Goal: Complete application form

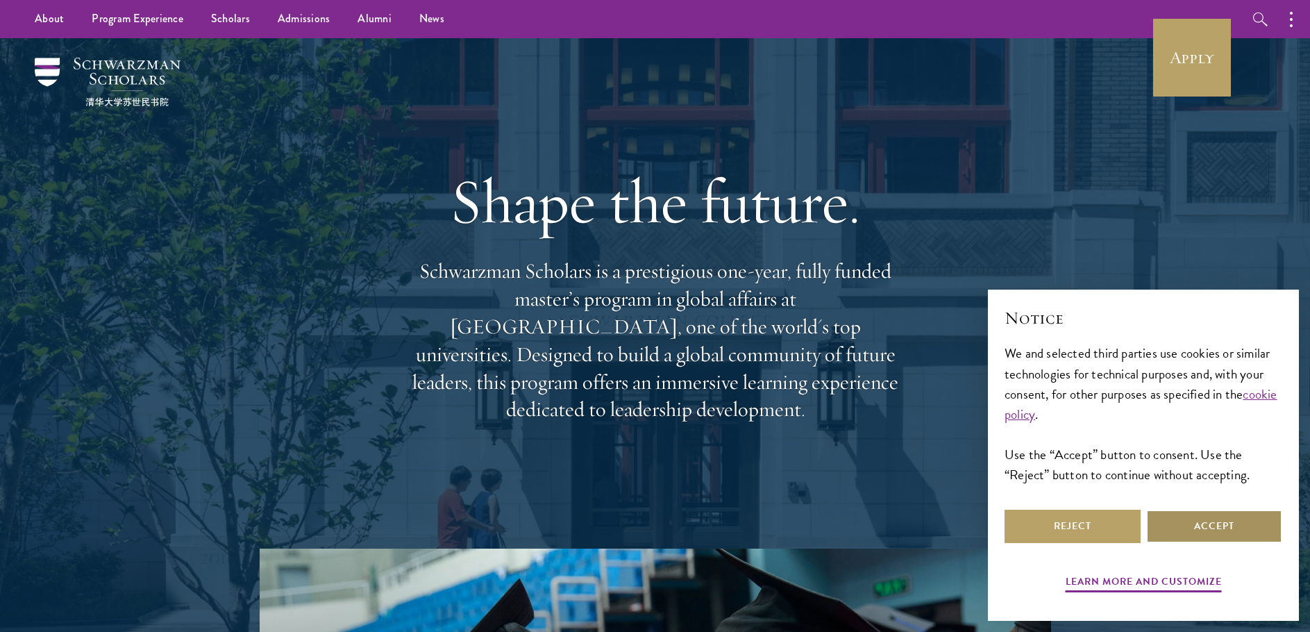
click at [1233, 536] on button "Accept" at bounding box center [1214, 525] width 136 height 33
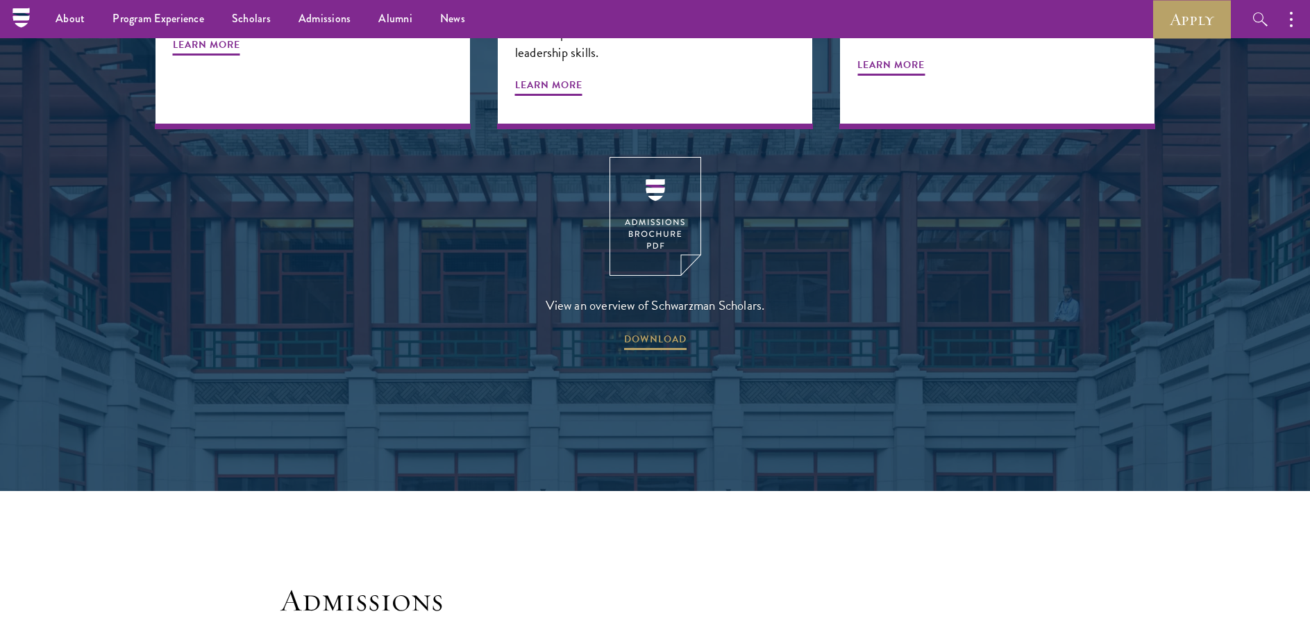
scroll to position [1509, 0]
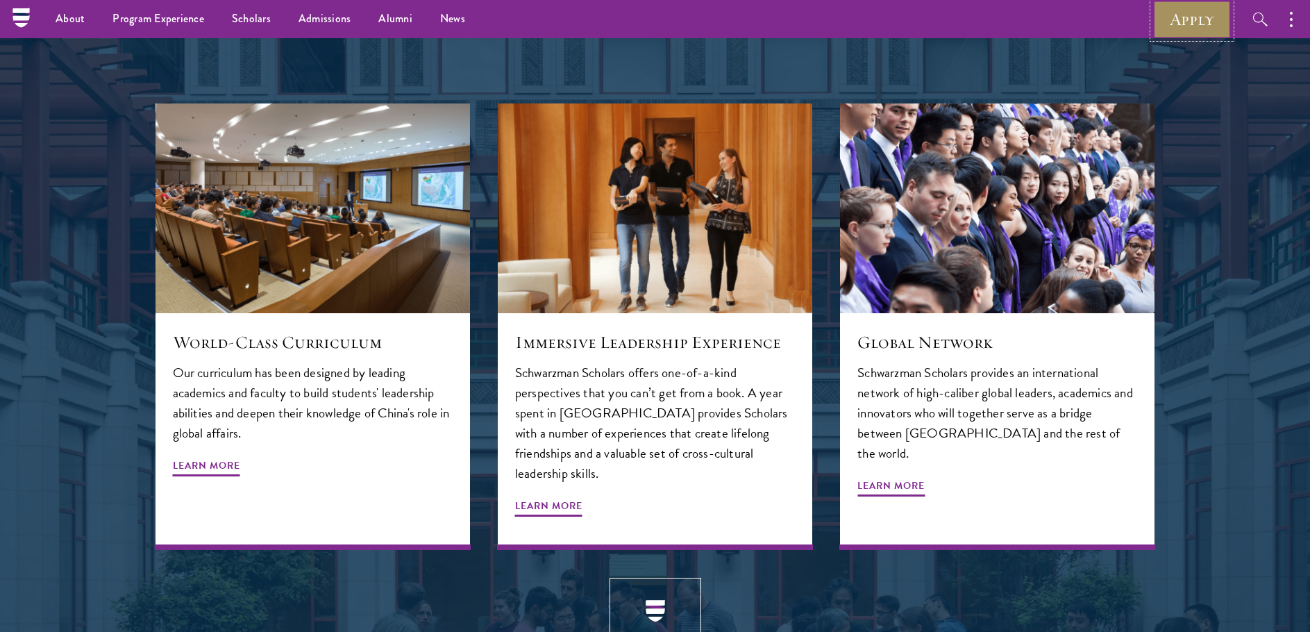
click at [1187, 31] on link "Apply" at bounding box center [1192, 19] width 78 height 38
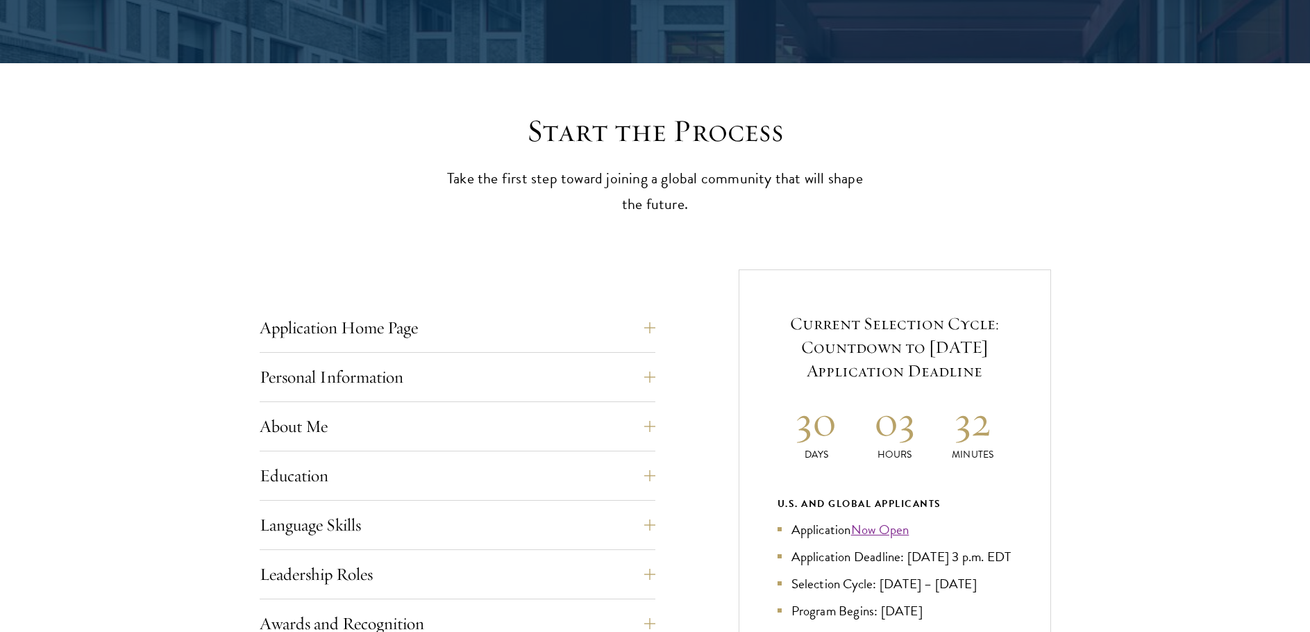
scroll to position [434, 0]
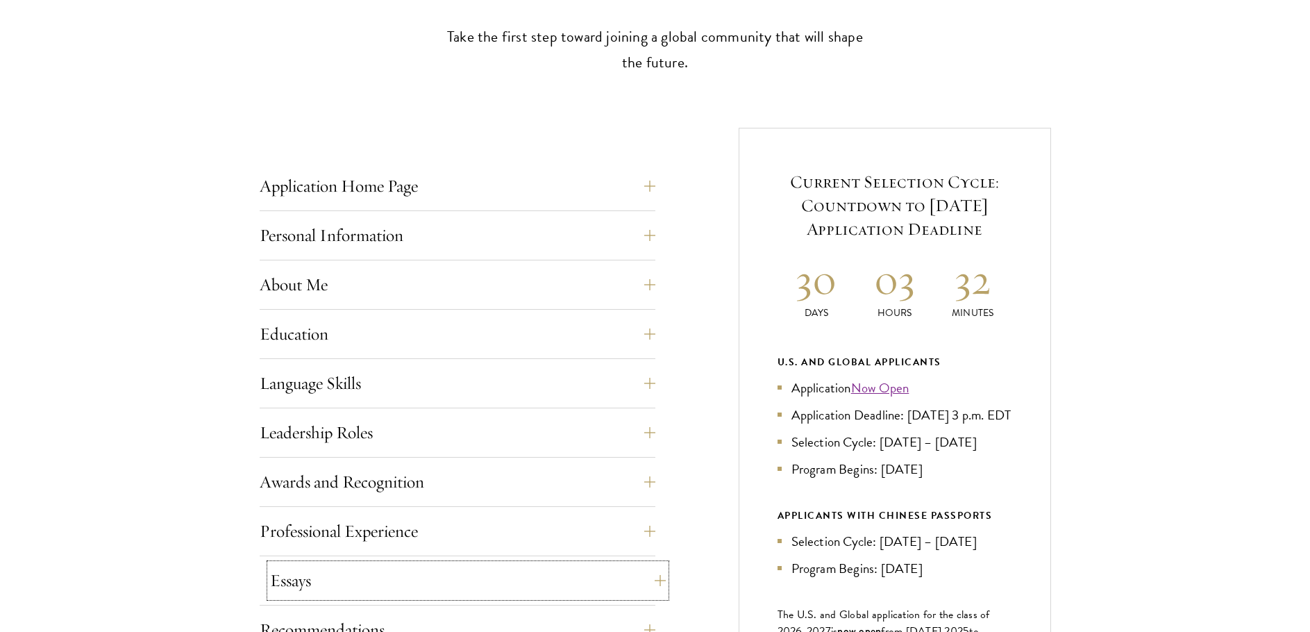
click at [573, 590] on button "Essays" at bounding box center [468, 579] width 396 height 33
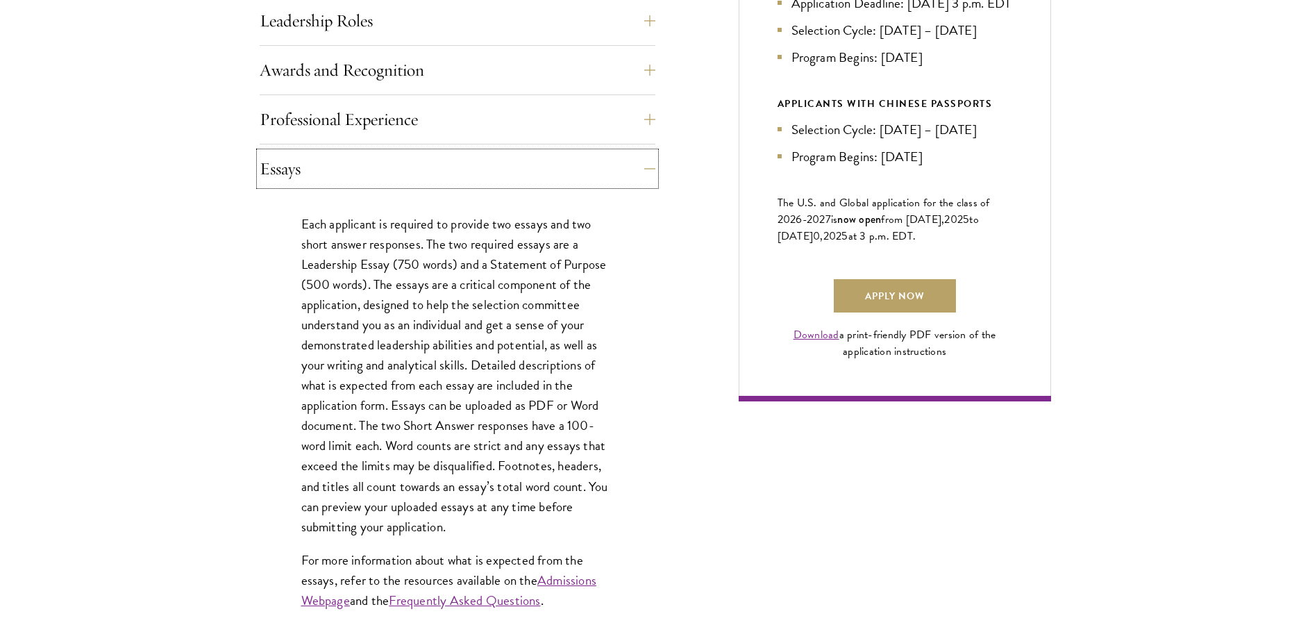
scroll to position [850, 0]
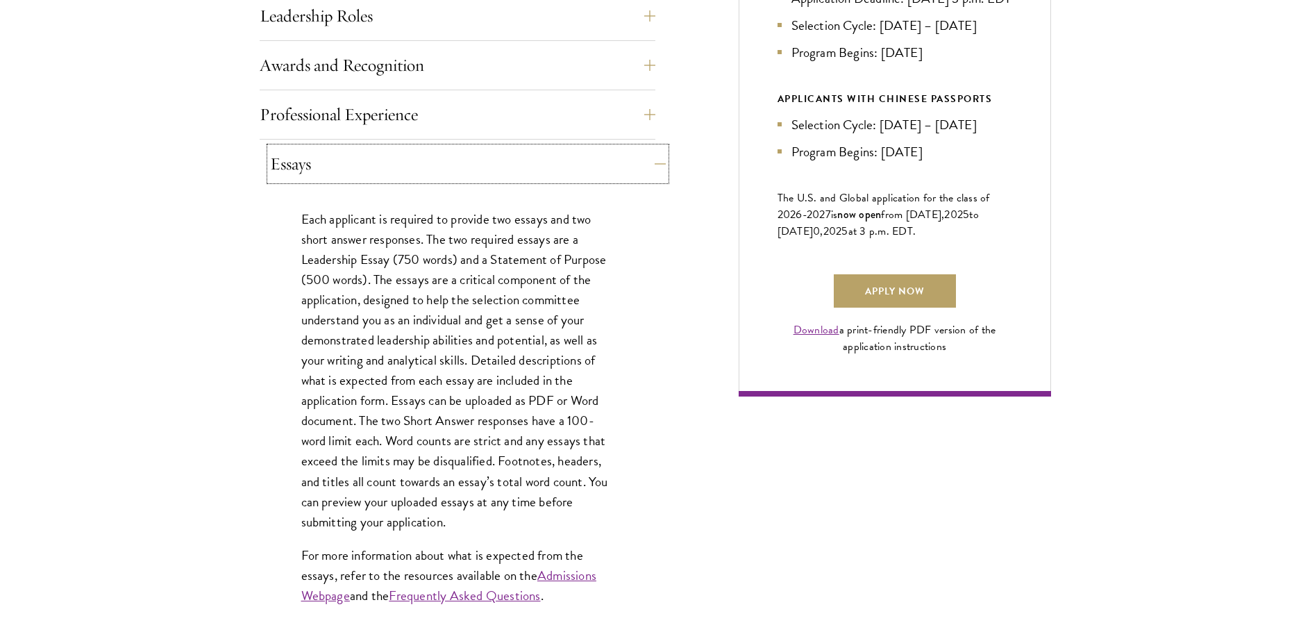
click at [372, 153] on button "Essays" at bounding box center [468, 163] width 396 height 33
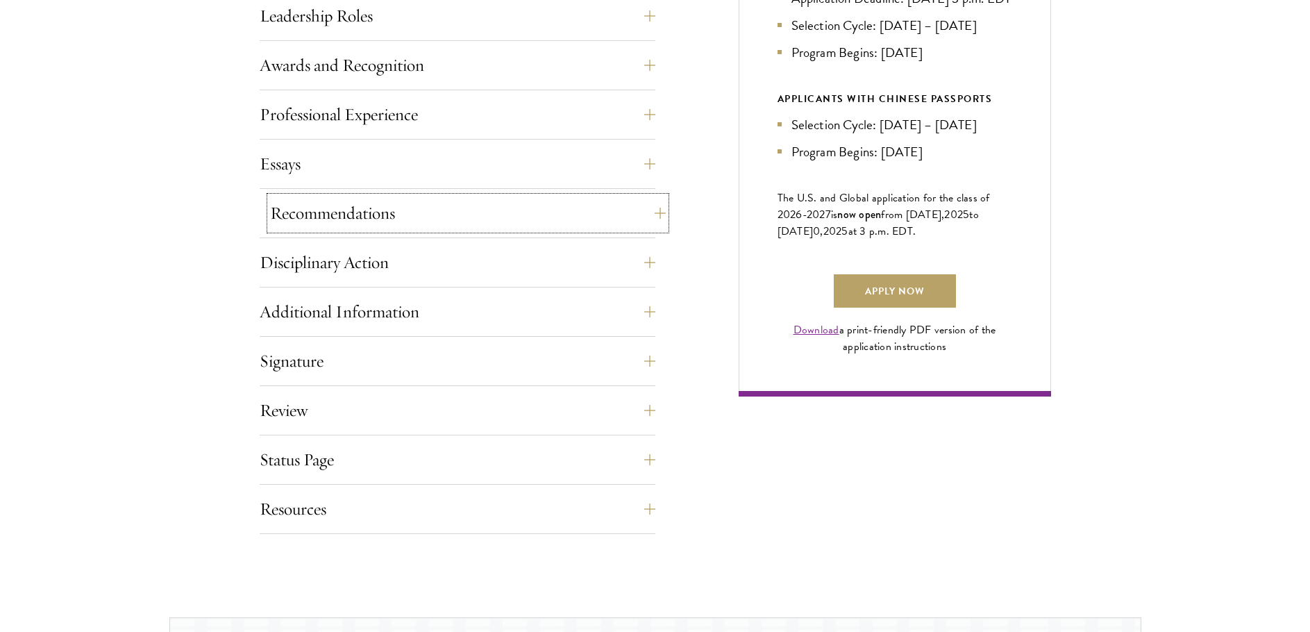
click at [509, 219] on button "Recommendations" at bounding box center [468, 212] width 396 height 33
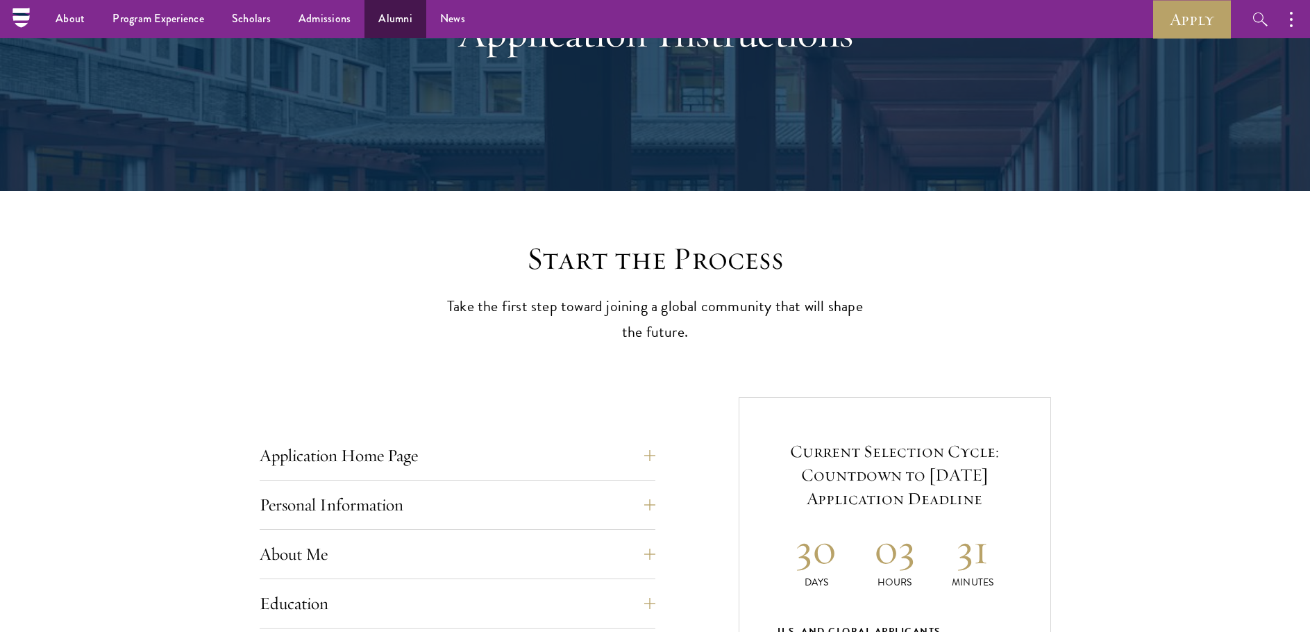
scroll to position [0, 0]
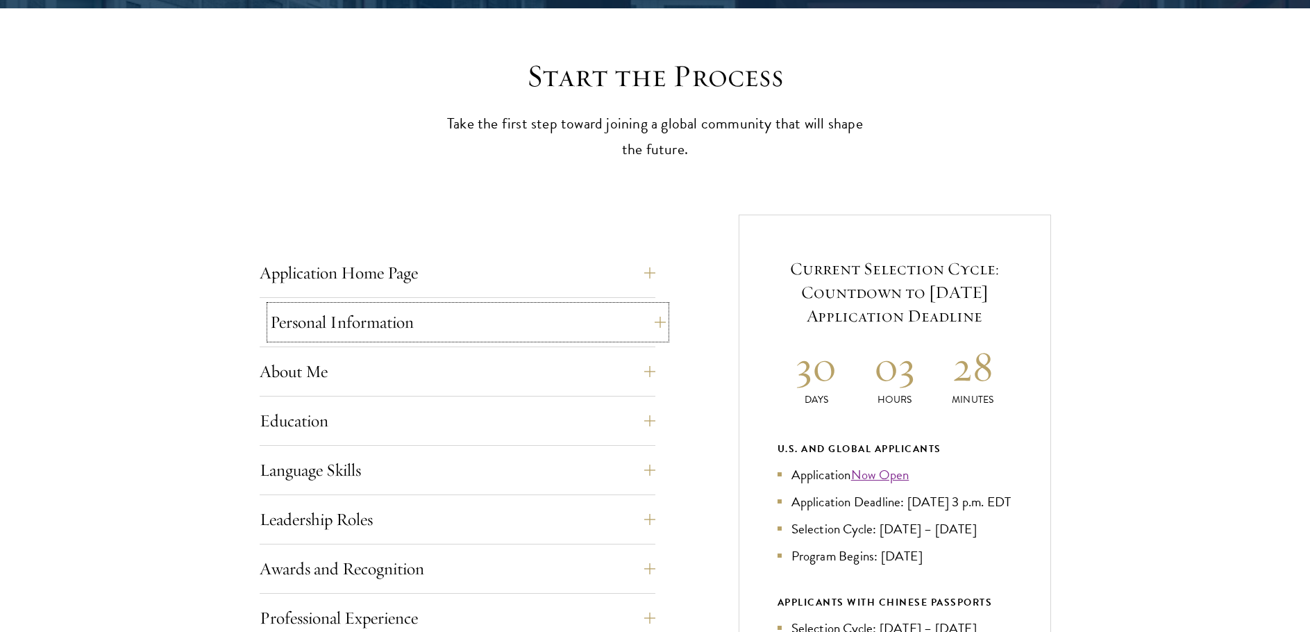
click at [401, 322] on button "Personal Information" at bounding box center [468, 321] width 396 height 33
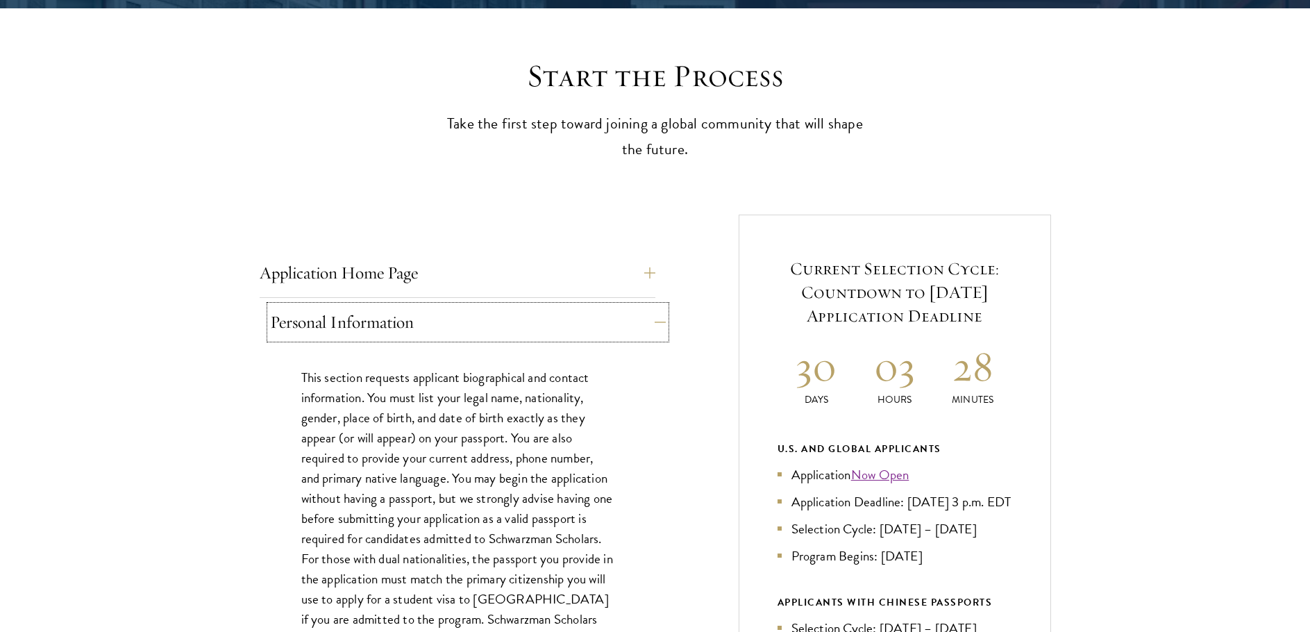
click at [417, 313] on button "Personal Information" at bounding box center [468, 321] width 396 height 33
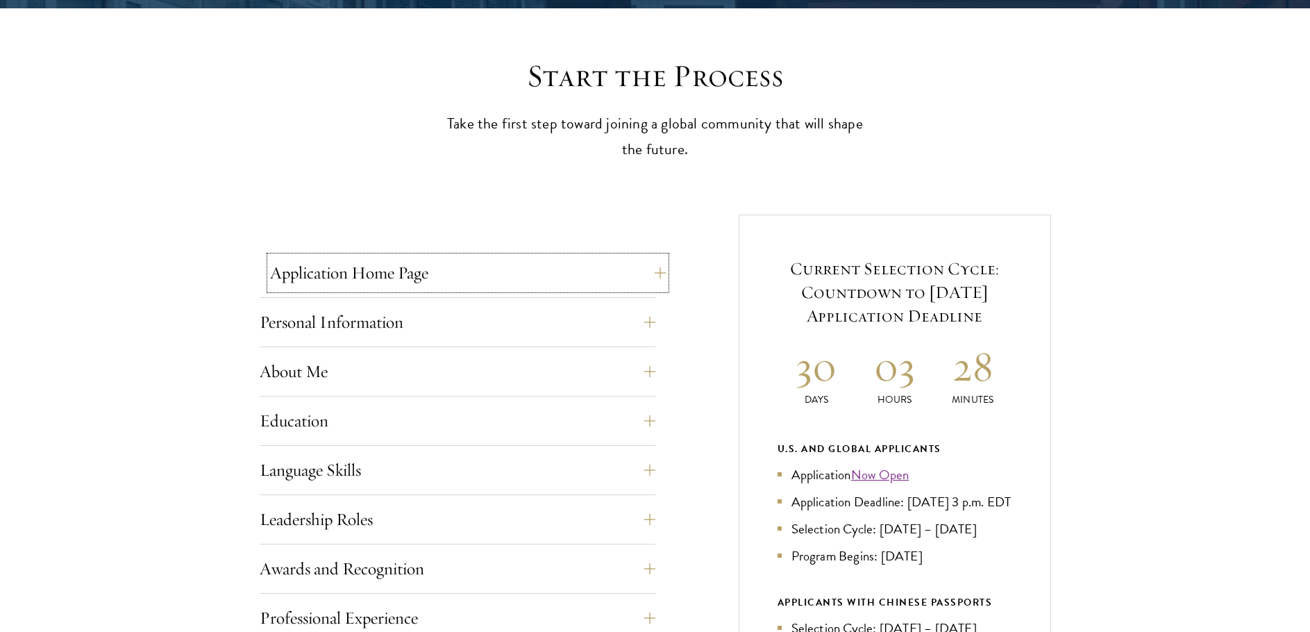
click at [419, 285] on button "Application Home Page" at bounding box center [468, 272] width 396 height 33
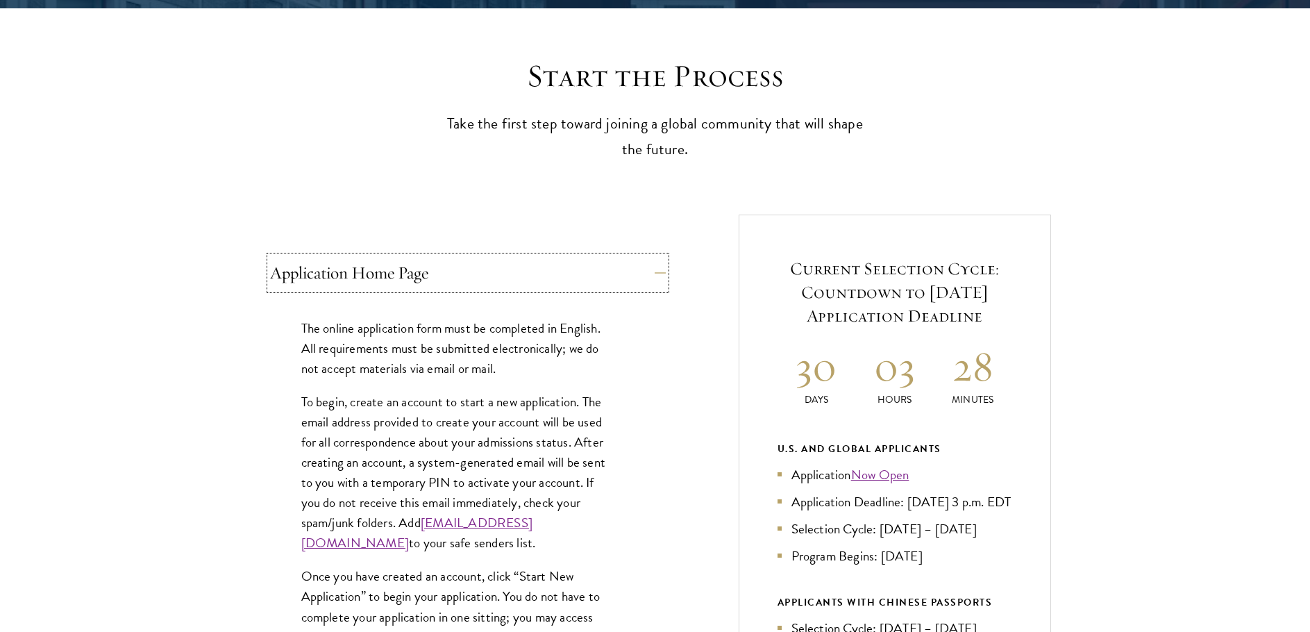
click at [419, 285] on button "Application Home Page" at bounding box center [468, 272] width 396 height 33
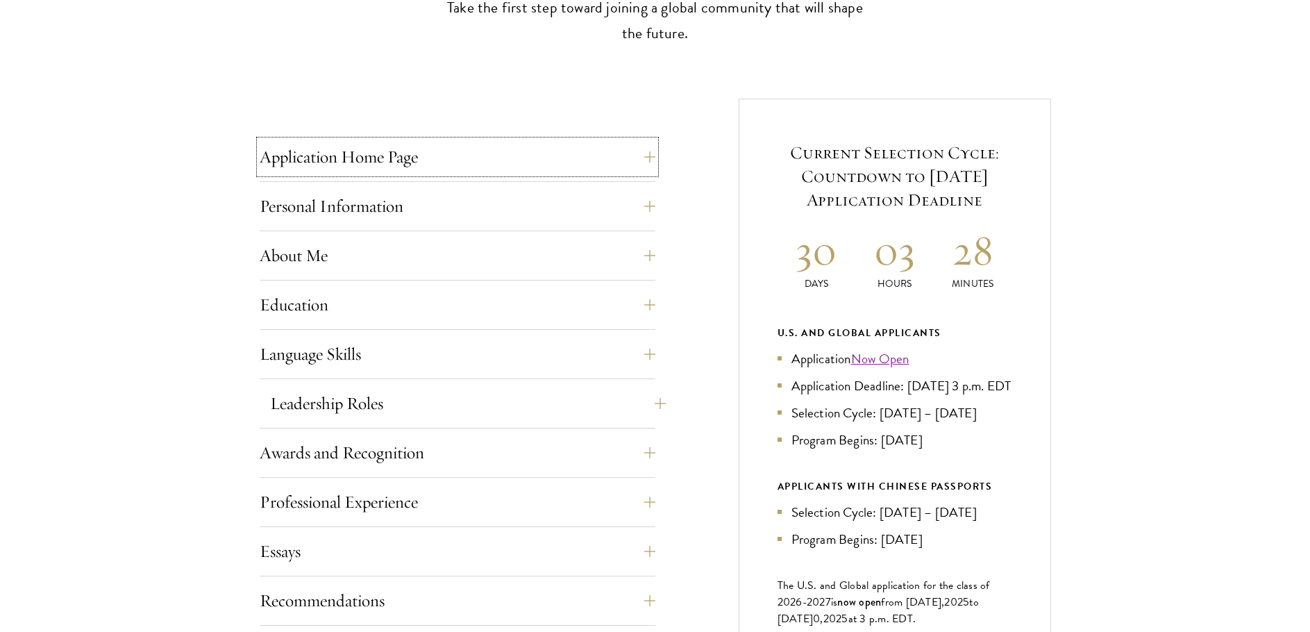
scroll to position [503, 0]
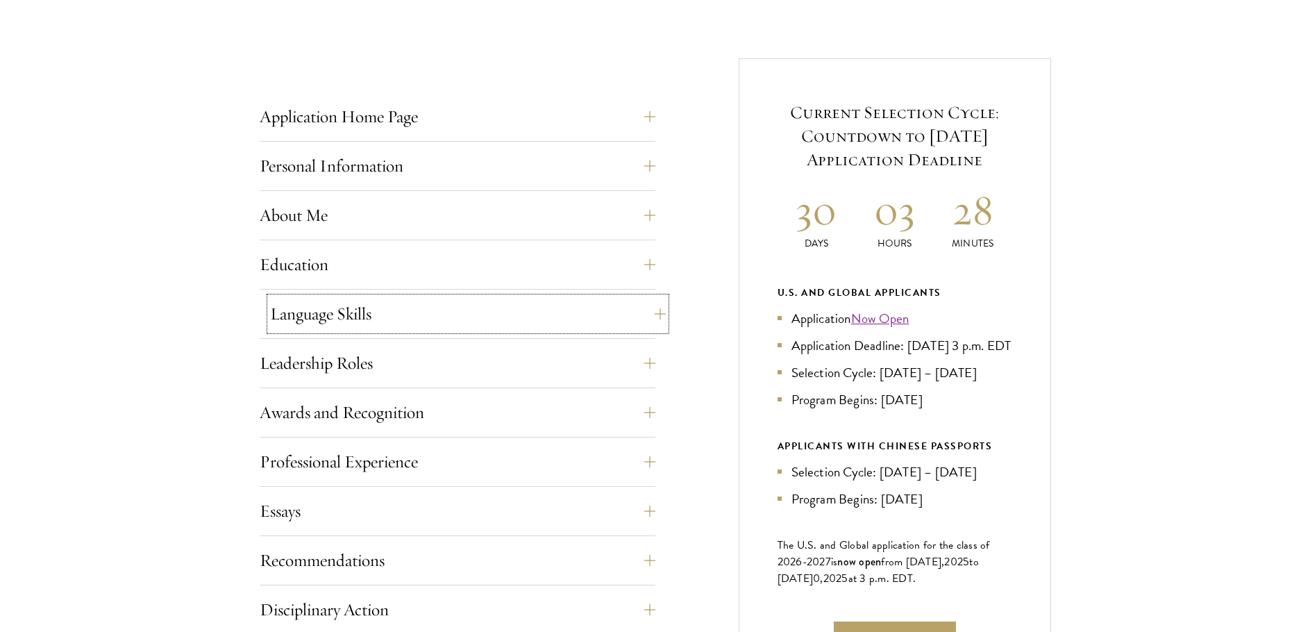
click at [375, 312] on button "Language Skills" at bounding box center [468, 313] width 396 height 33
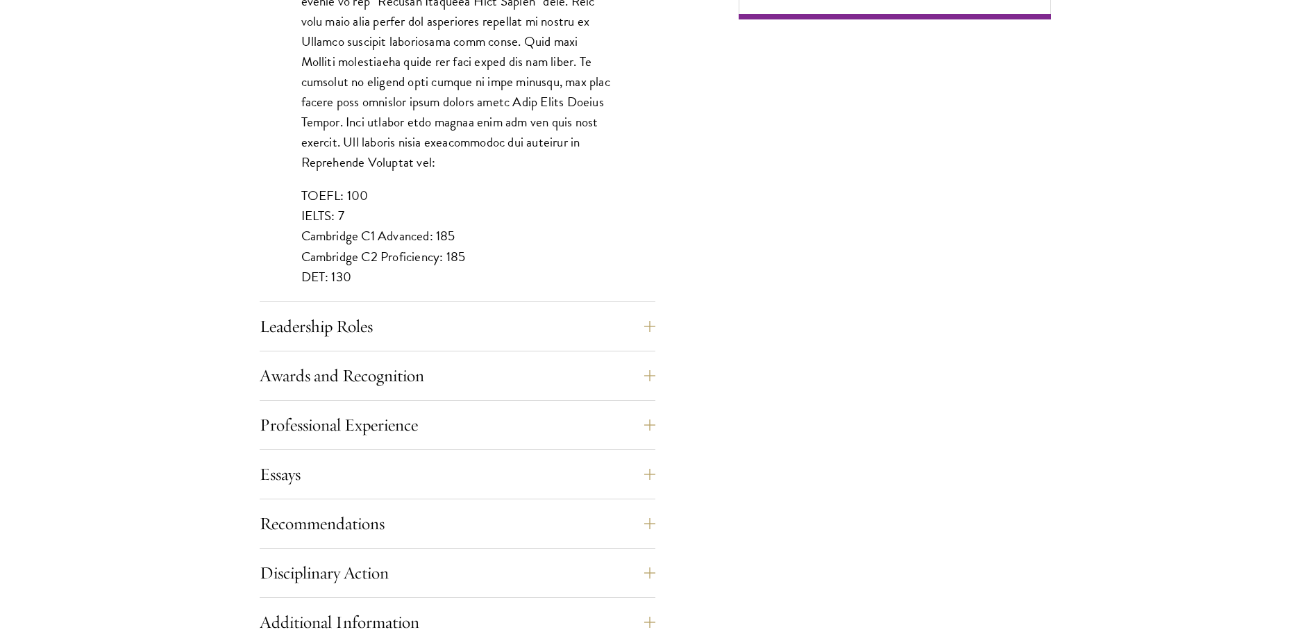
scroll to position [1319, 0]
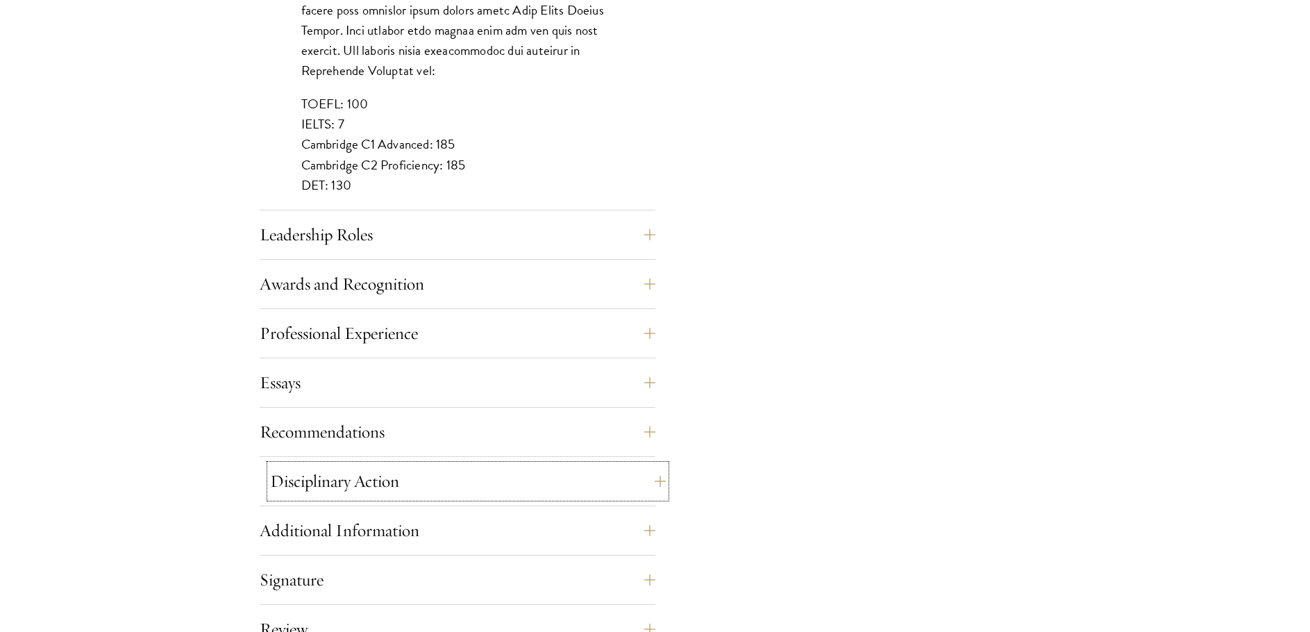
click at [394, 483] on button "Disciplinary Action" at bounding box center [468, 480] width 396 height 33
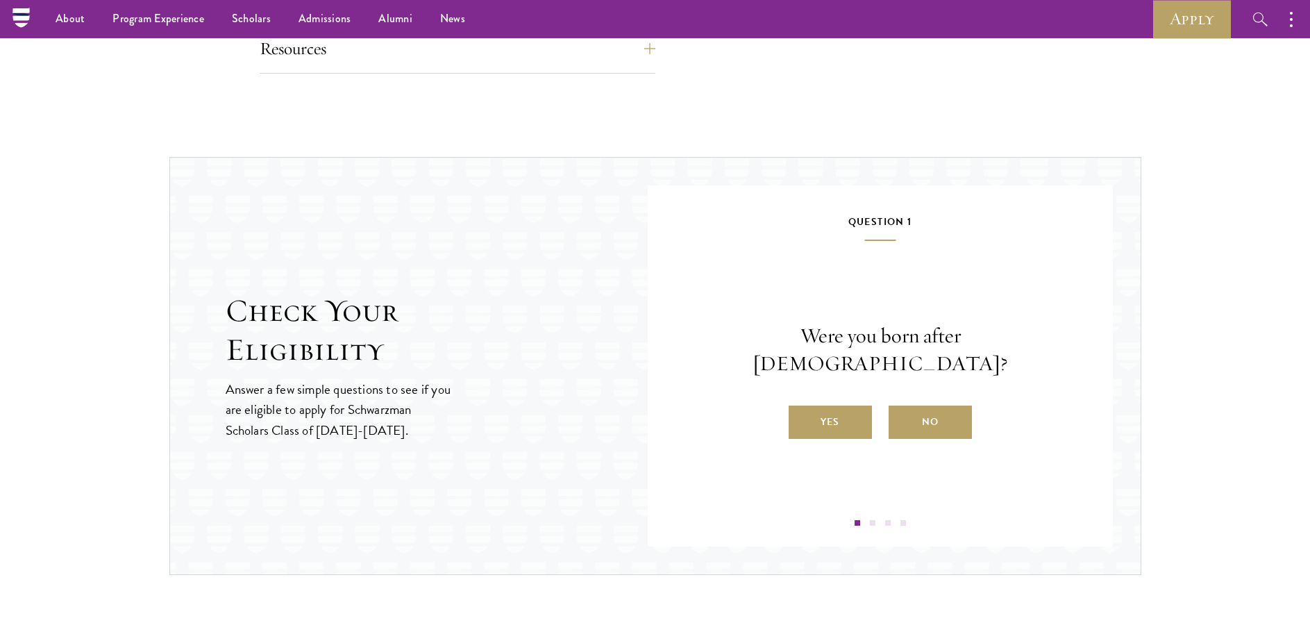
scroll to position [1388, 0]
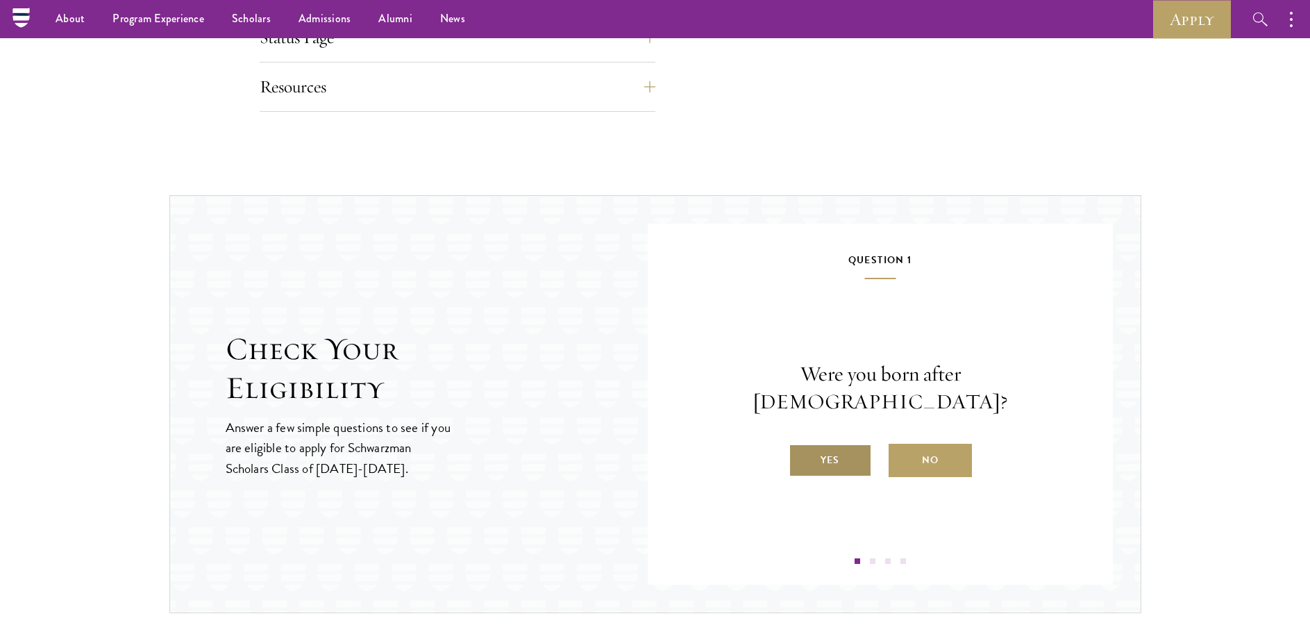
click at [819, 453] on label "Yes" at bounding box center [829, 459] width 83 height 33
click at [801, 453] on input "Yes" at bounding box center [794, 451] width 12 height 12
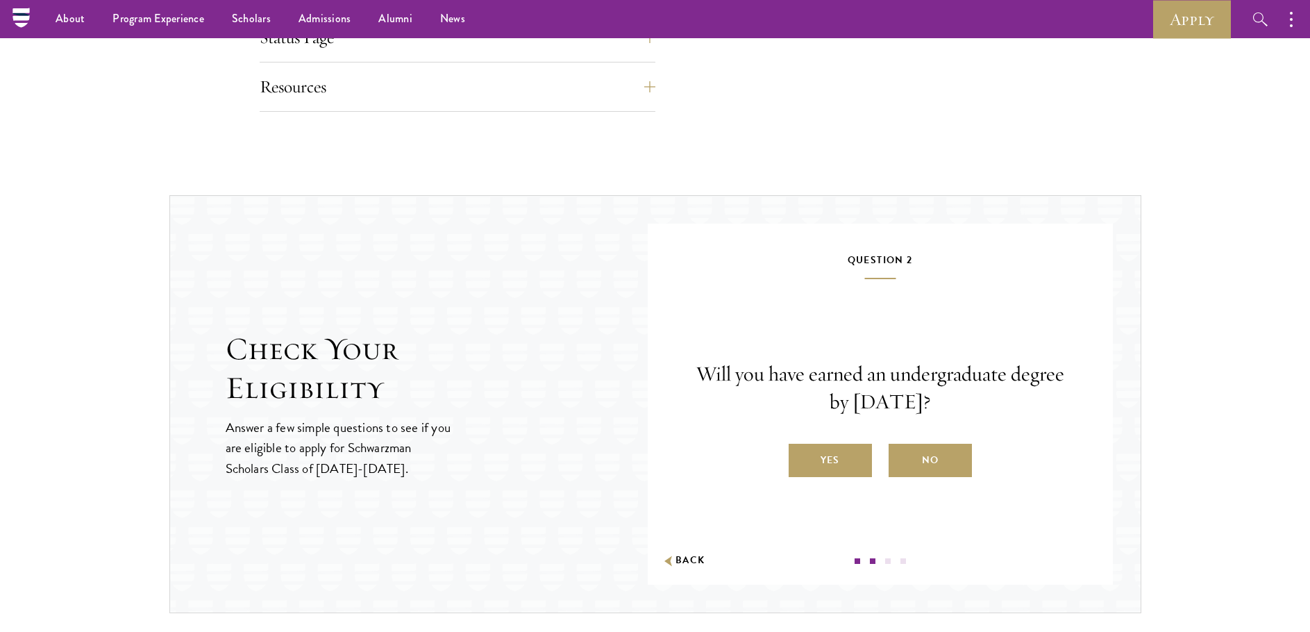
click at [819, 453] on label "Yes" at bounding box center [829, 459] width 83 height 33
click at [801, 453] on input "Yes" at bounding box center [794, 451] width 12 height 12
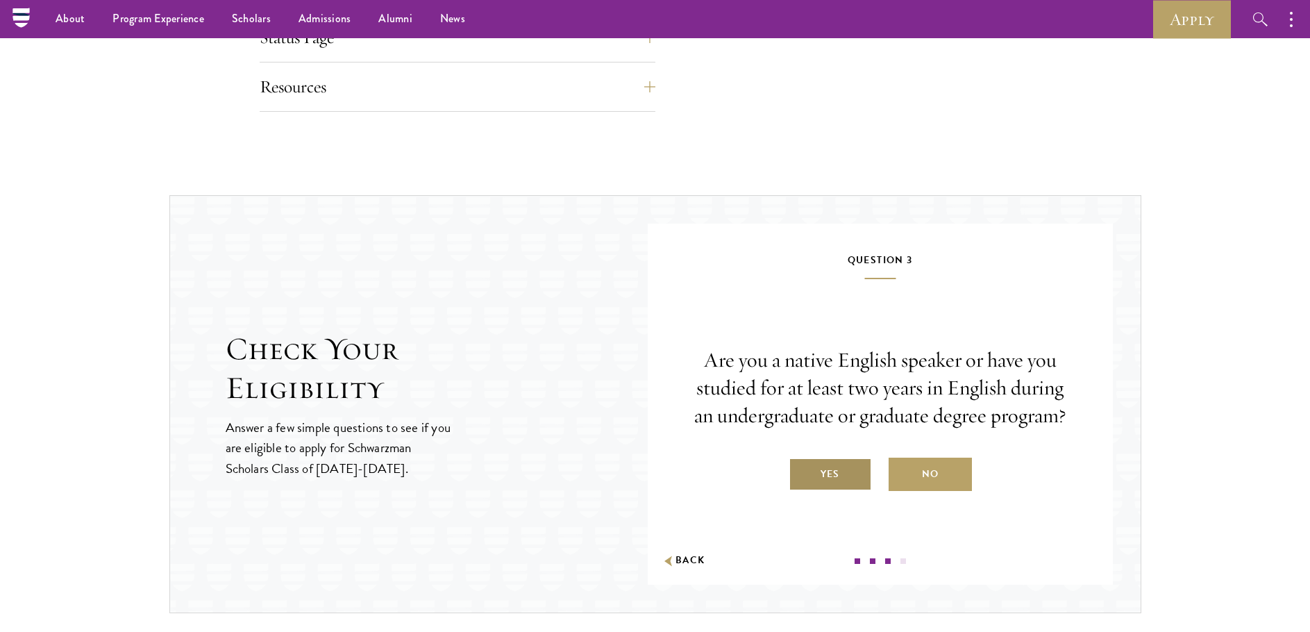
click at [819, 464] on label "Yes" at bounding box center [829, 473] width 83 height 33
click at [801, 464] on input "Yes" at bounding box center [794, 465] width 12 height 12
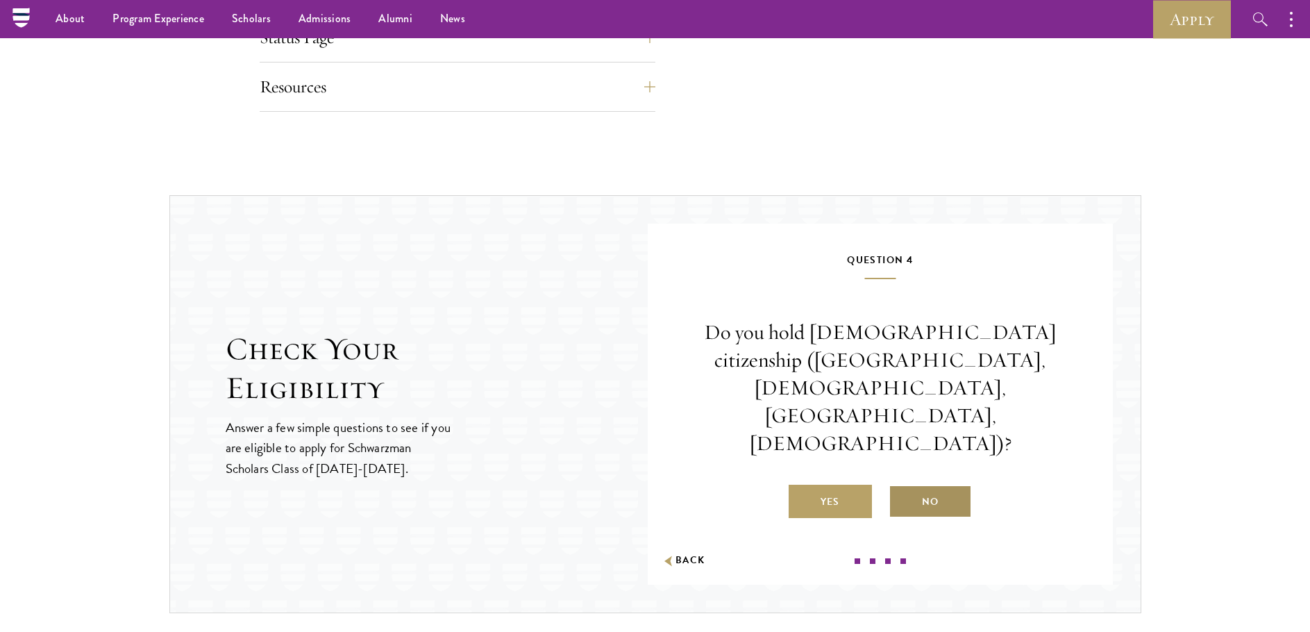
click at [917, 484] on label "No" at bounding box center [929, 500] width 83 height 33
click at [901, 486] on input "No" at bounding box center [894, 492] width 12 height 12
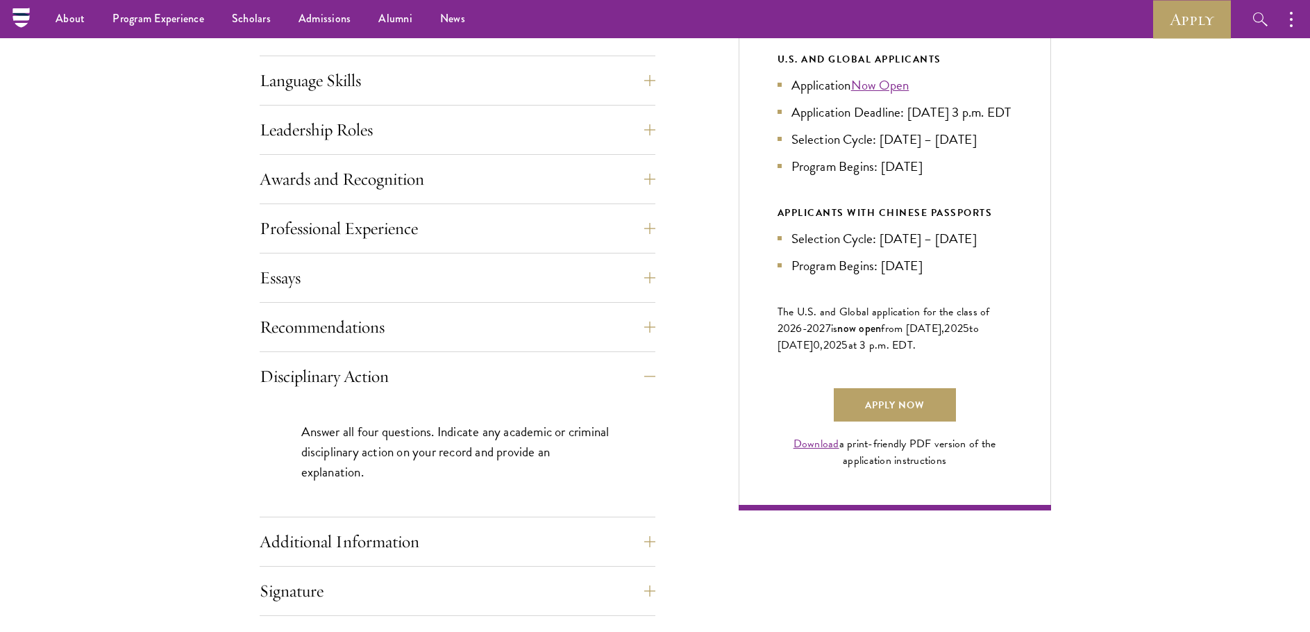
scroll to position [711, 0]
